Goal: Navigation & Orientation: Find specific page/section

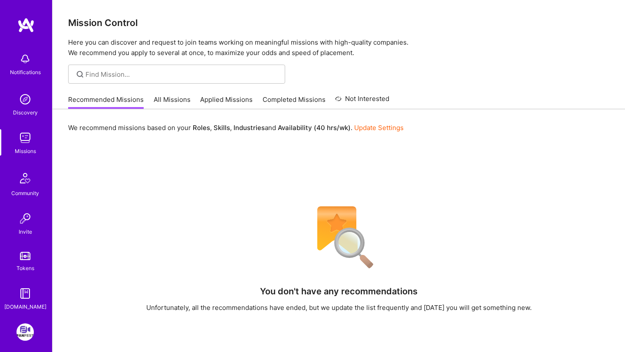
click at [46, 62] on div "Notifications" at bounding box center [25, 64] width 54 height 30
click at [13, 65] on div "Notifications Discovery Missions Community Invite Tokens [DOMAIN_NAME]" at bounding box center [26, 180] width 52 height 263
click at [22, 65] on img at bounding box center [24, 58] width 17 height 17
click at [26, 106] on img at bounding box center [24, 99] width 17 height 17
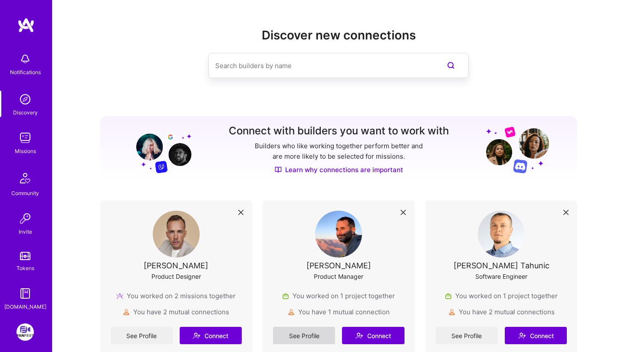
click at [321, 336] on link "See Profile" at bounding box center [304, 335] width 62 height 17
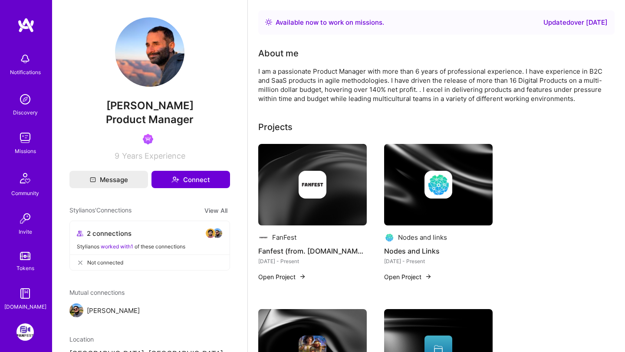
click at [309, 206] on img at bounding box center [312, 185] width 108 height 82
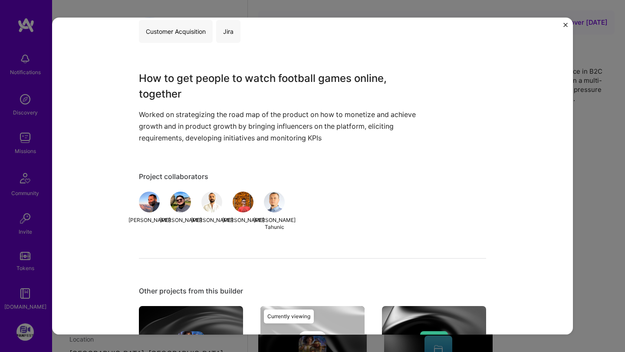
scroll to position [221, 0]
click at [587, 162] on div "Fanfest (from. [DOMAIN_NAME]) FanFest B2B, Sports Project link Role Product Man…" at bounding box center [312, 176] width 625 height 352
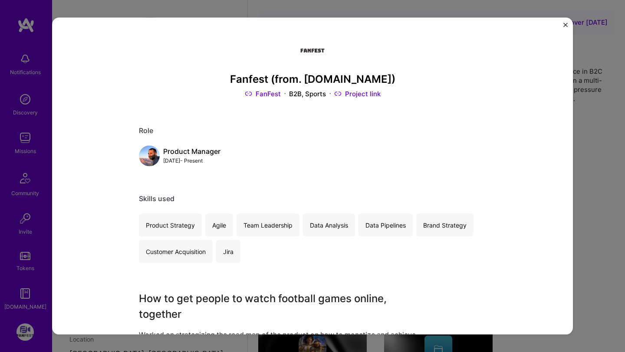
click at [592, 89] on div "Fanfest (from. [DOMAIN_NAME]) FanFest B2B, Sports Project link Role Product Man…" at bounding box center [312, 176] width 625 height 352
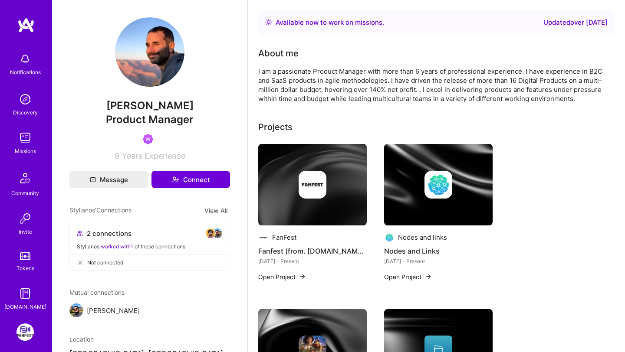
click at [31, 33] on div "Notifications Discovery Missions Community Invite Tokens [DOMAIN_NAME]" at bounding box center [26, 164] width 52 height 294
click at [31, 31] on img at bounding box center [25, 25] width 17 height 16
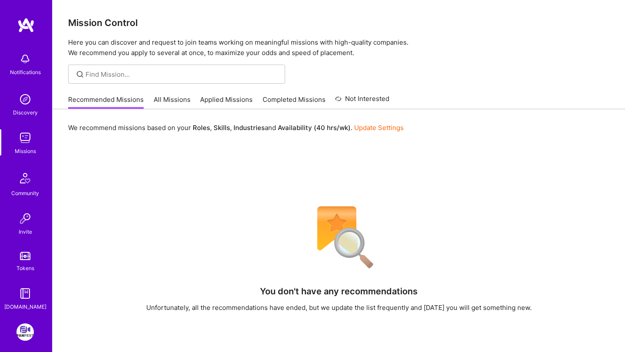
click at [23, 74] on div "Notifications" at bounding box center [25, 72] width 31 height 9
click at [26, 100] on img at bounding box center [24, 99] width 17 height 17
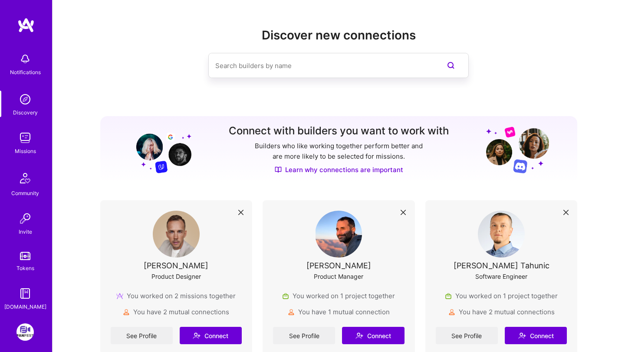
click at [24, 59] on img at bounding box center [24, 58] width 17 height 17
click at [31, 134] on img at bounding box center [24, 137] width 17 height 17
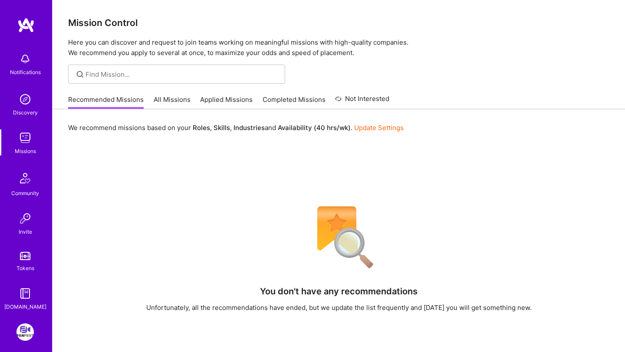
click at [184, 95] on link "All Missions" at bounding box center [172, 102] width 37 height 14
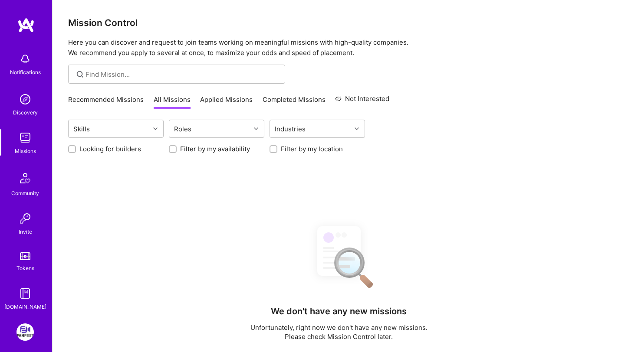
click at [168, 100] on link "All Missions" at bounding box center [172, 102] width 37 height 14
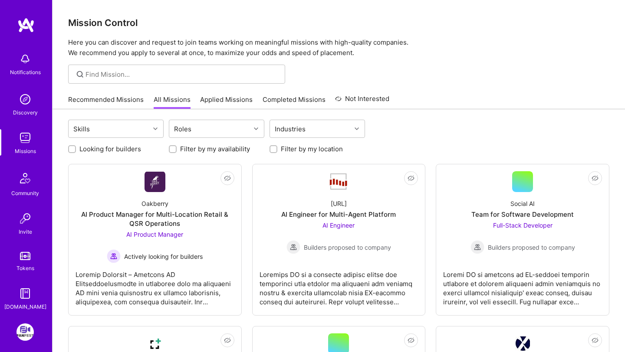
click at [124, 101] on link "Recommended Missions" at bounding box center [105, 102] width 75 height 14
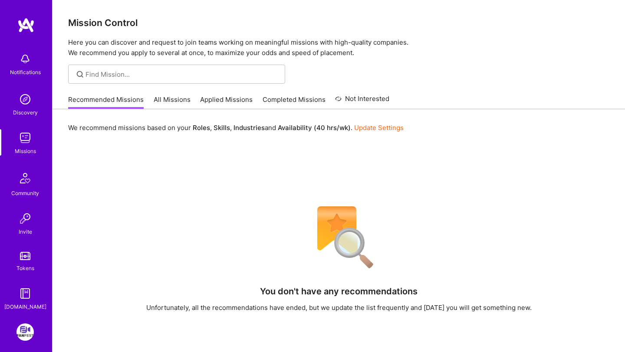
click at [173, 99] on link "All Missions" at bounding box center [172, 102] width 37 height 14
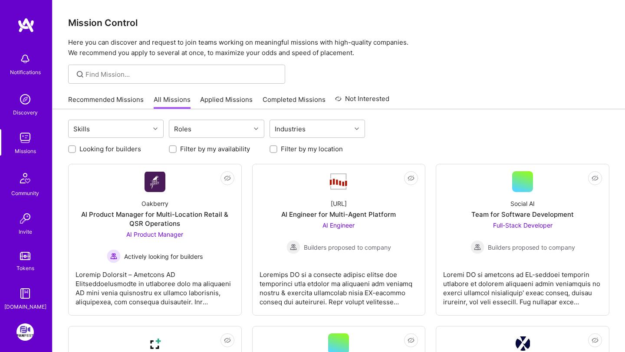
click at [210, 98] on link "Applied Missions" at bounding box center [226, 102] width 52 height 14
